Goal: Find specific page/section: Find specific page/section

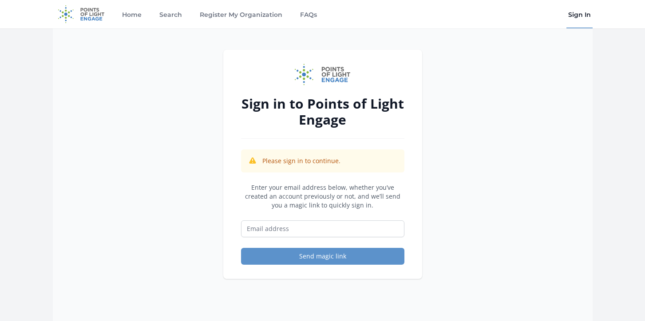
type input "[EMAIL_ADDRESS][DOMAIN_NAME]"
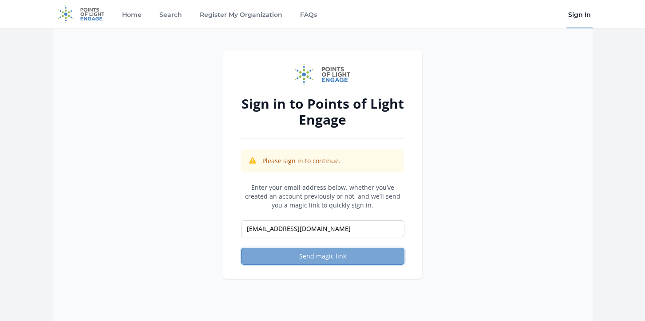
click at [326, 257] on button "Send magic link" at bounding box center [322, 256] width 163 height 17
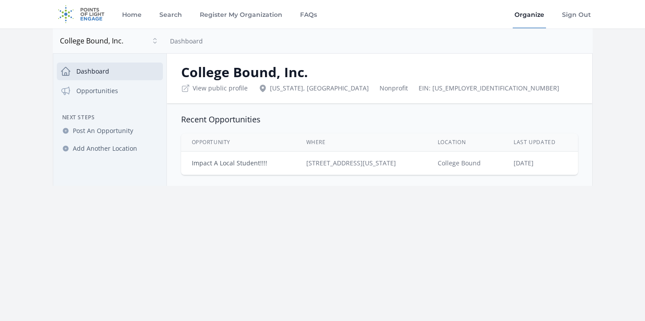
click at [254, 163] on link "Impact A Local Student!!!!" at bounding box center [229, 163] width 75 height 8
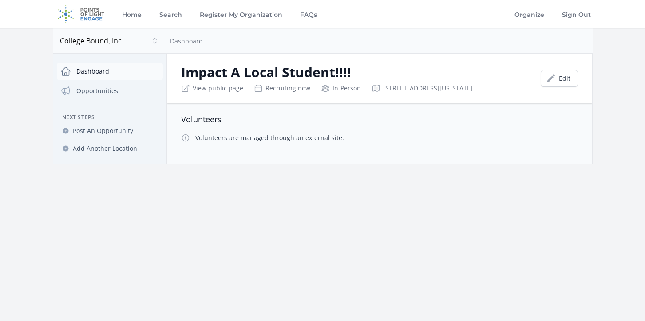
click at [99, 73] on link "Dashboard" at bounding box center [110, 72] width 106 height 18
